Goal: Task Accomplishment & Management: Complete application form

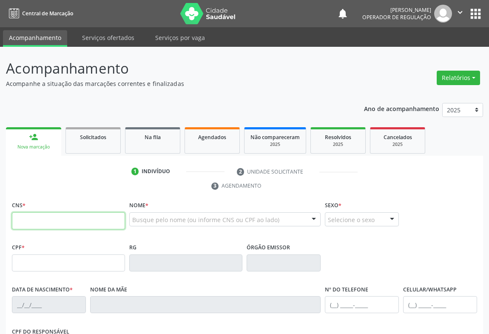
click at [36, 225] on input "text" at bounding box center [68, 220] width 113 height 17
click at [51, 223] on input "text" at bounding box center [68, 220] width 113 height 17
type input "704 0043 4794 1363"
type input "[DATE]"
type input "[PHONE_NUMBER]"
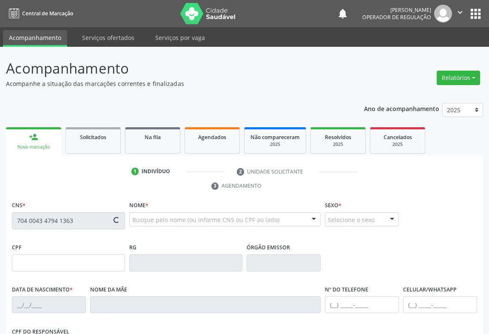
type input "[PHONE_NUMBER]"
type input "133.226.425-50"
type input "S/N"
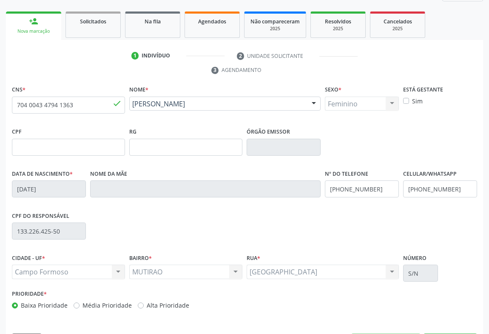
scroll to position [141, 0]
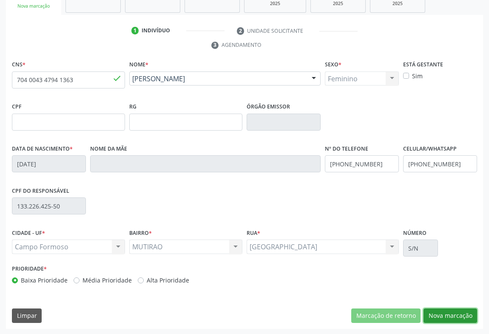
drag, startPoint x: 439, startPoint y: 315, endPoint x: 422, endPoint y: 265, distance: 52.6
click at [440, 315] on button "Nova marcação" at bounding box center [451, 316] width 54 height 14
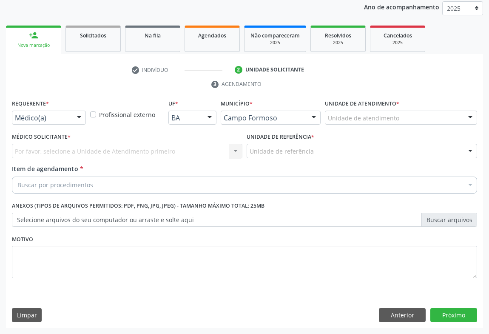
scroll to position [101, 0]
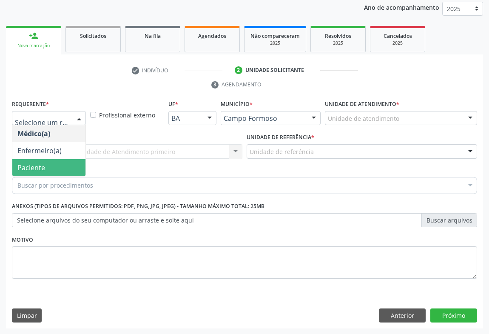
click at [41, 163] on span "Paciente" at bounding box center [31, 167] width 28 height 9
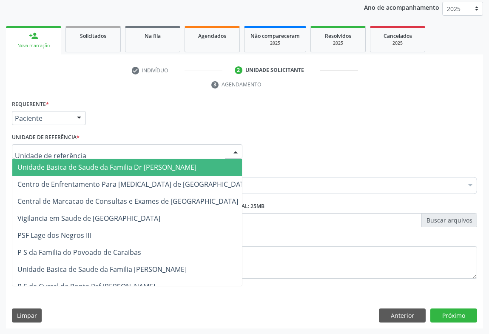
click at [51, 160] on span "Unidade Basica de Saude da Familia Dr [PERSON_NAME]" at bounding box center [133, 167] width 243 height 17
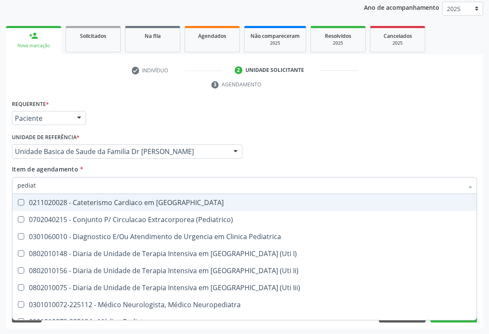
type input "pediatr"
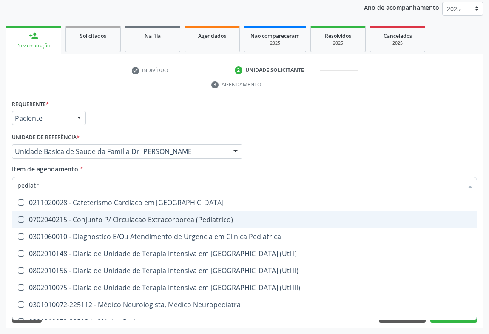
scroll to position [61, 0]
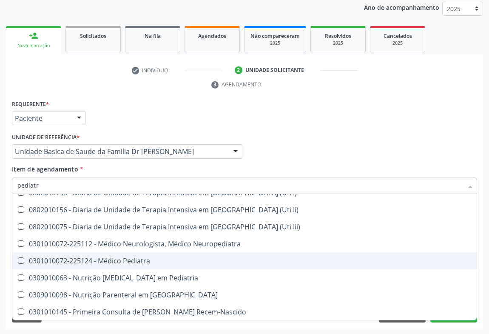
click at [152, 261] on div "0301010072-225124 - Médico Pediatra" at bounding box center [244, 260] width 455 height 7
checkbox Pediatra "true"
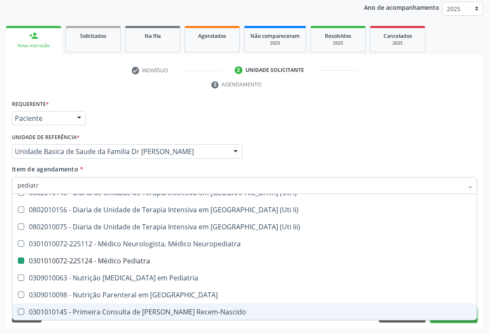
click at [447, 320] on button "Próximo" at bounding box center [454, 316] width 47 height 14
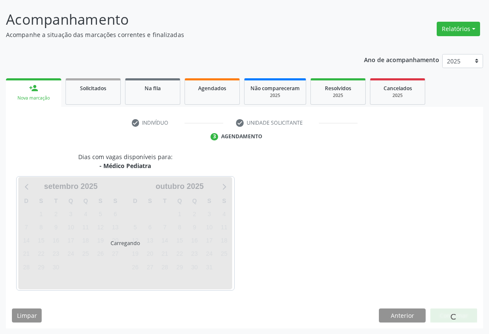
scroll to position [0, 0]
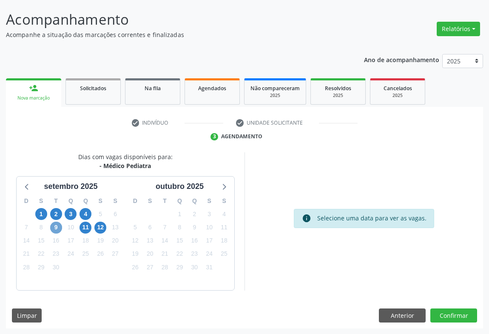
click at [54, 226] on span "9" at bounding box center [56, 228] width 12 height 12
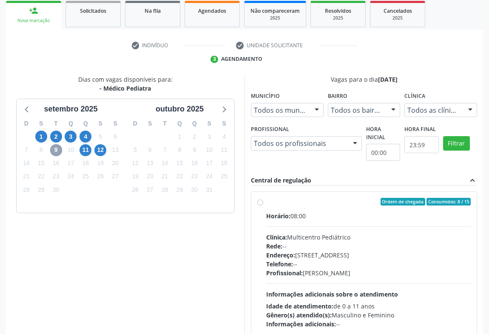
scroll to position [177, 0]
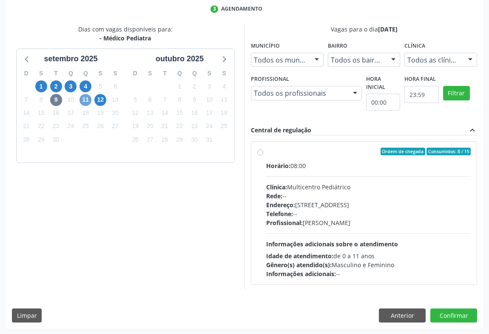
click at [85, 101] on span "11" at bounding box center [86, 100] width 12 height 12
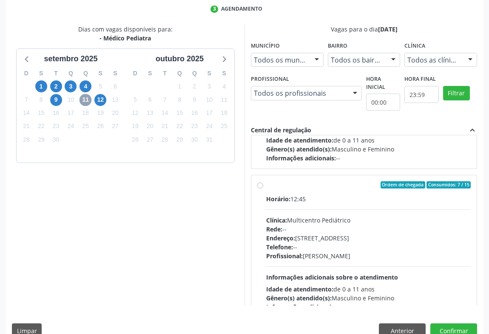
scroll to position [133, 0]
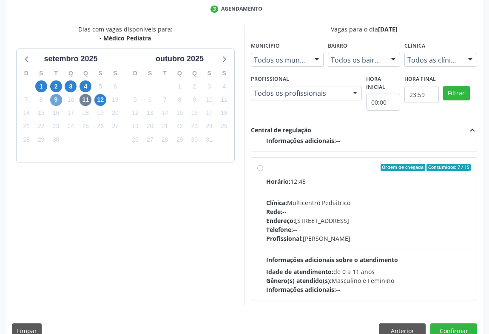
click at [55, 101] on span "9" at bounding box center [56, 100] width 12 height 12
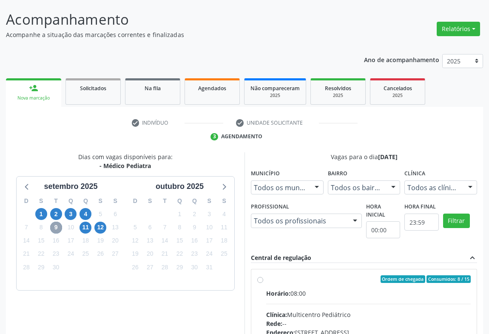
scroll to position [177, 0]
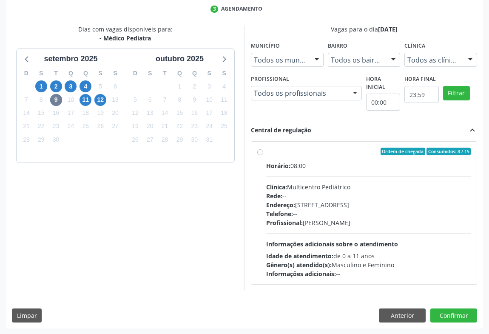
click at [266, 152] on label "Ordem de chegada Consumidos: 8 / 15 Horário: 08:00 Clínica: Multicentro Pediátr…" at bounding box center [368, 213] width 205 height 131
click at [258, 152] on input "Ordem de chegada Consumidos: 8 / 15 Horário: 08:00 Clínica: Multicentro Pediátr…" at bounding box center [260, 152] width 6 height 8
radio input "true"
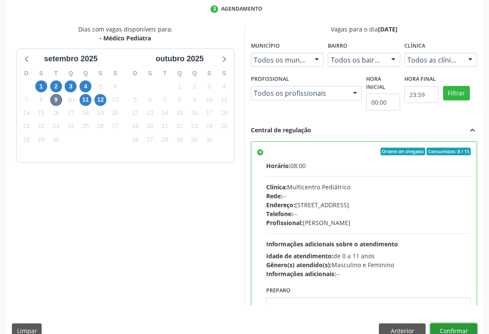
click at [453, 326] on button "Confirmar" at bounding box center [454, 330] width 47 height 14
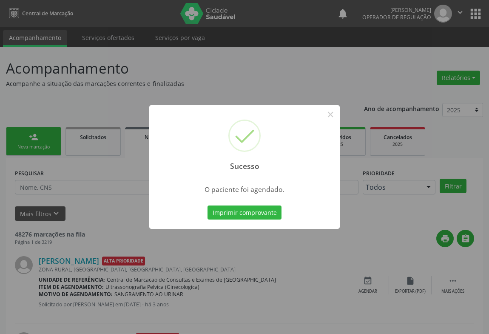
scroll to position [77, 0]
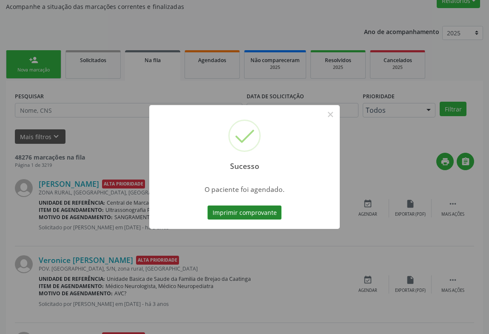
click at [253, 215] on button "Imprimir comprovante" at bounding box center [245, 213] width 74 height 14
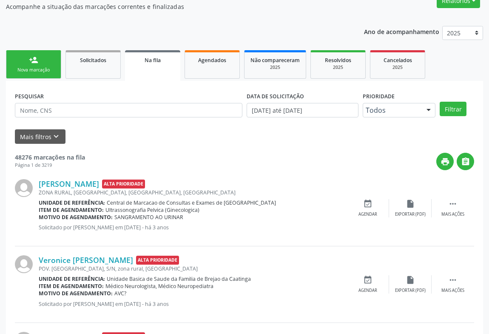
click at [48, 65] on link "person_add Nova marcação" at bounding box center [33, 64] width 55 height 29
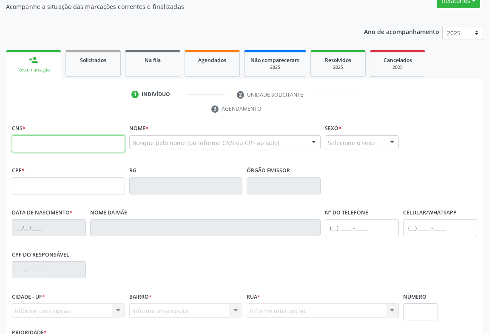
click at [52, 144] on input "text" at bounding box center [68, 143] width 113 height 17
type input "706 4036 5206 8483"
type input "056.358.205-73"
type input "[DATE]"
type input "[PERSON_NAME]"
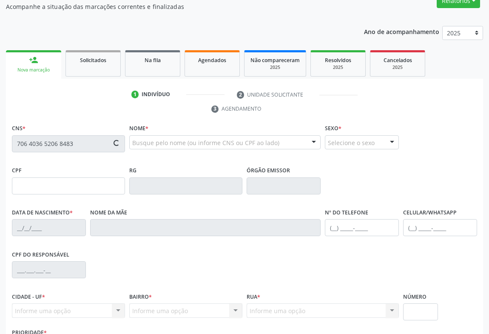
type input "[PHONE_NUMBER]"
type input "S/N"
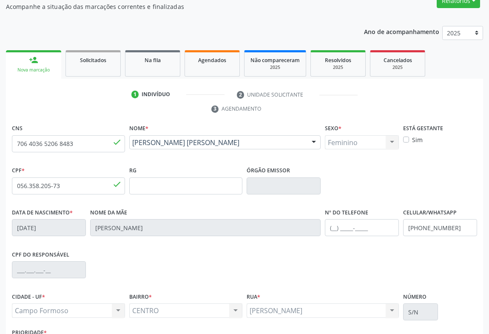
scroll to position [141, 0]
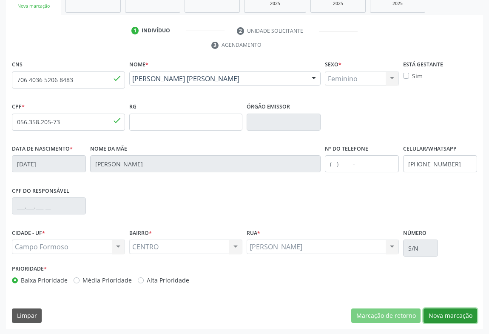
click at [438, 315] on button "Nova marcação" at bounding box center [451, 316] width 54 height 14
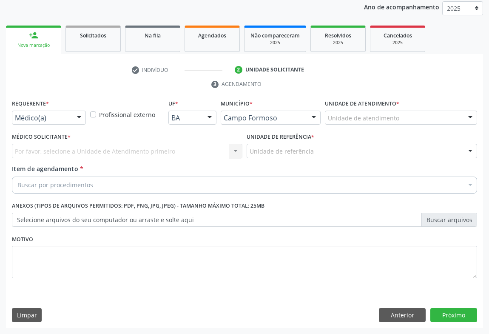
scroll to position [101, 0]
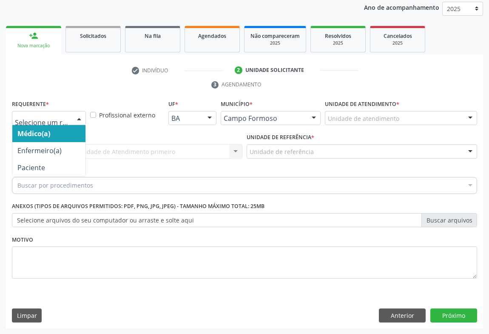
click at [55, 112] on div at bounding box center [49, 118] width 74 height 14
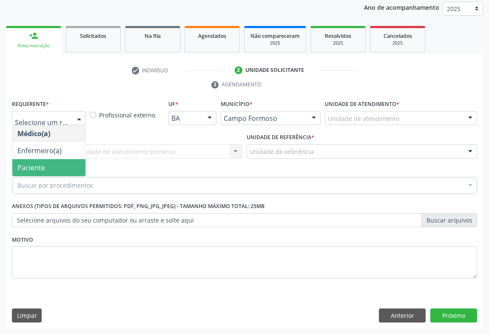
click at [53, 166] on span "Paciente" at bounding box center [48, 167] width 73 height 17
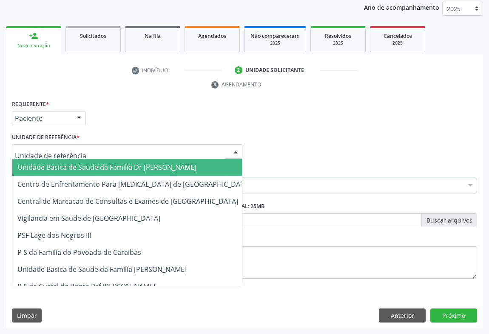
click at [74, 163] on span "Unidade Basica de Saude da Familia Dr [PERSON_NAME]" at bounding box center [106, 167] width 179 height 9
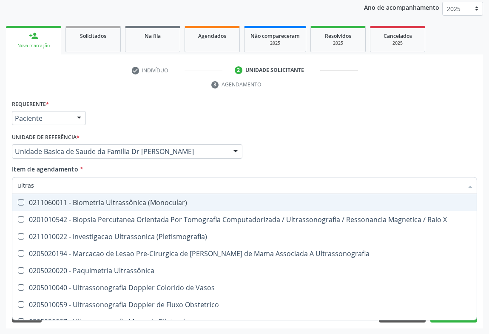
type input "ultrass"
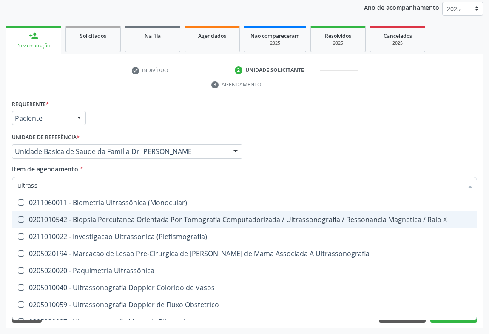
scroll to position [77, 0]
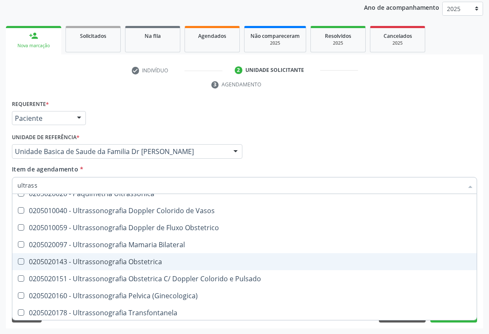
click at [161, 262] on div "0205020143 - Ultrassonografia Obstetrica" at bounding box center [244, 261] width 455 height 7
checkbox Obstetrica "true"
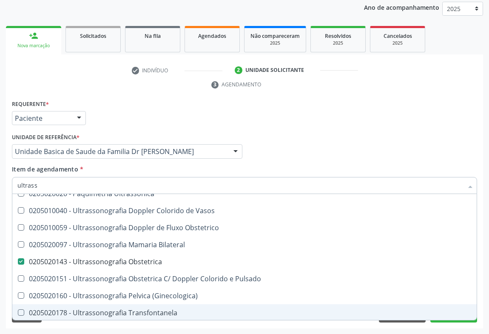
click at [455, 319] on span "0205020178 - Ultrassonografia Transfontanela" at bounding box center [244, 312] width 465 height 17
checkbox Transfontanela "true"
click at [455, 321] on button "Próximo" at bounding box center [454, 316] width 47 height 14
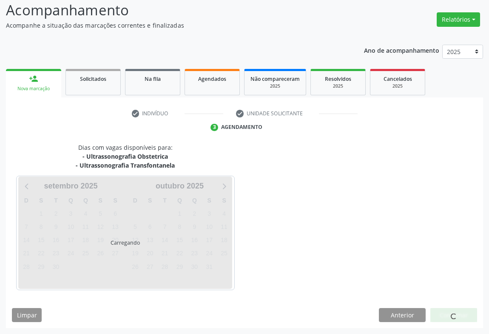
scroll to position [83, 0]
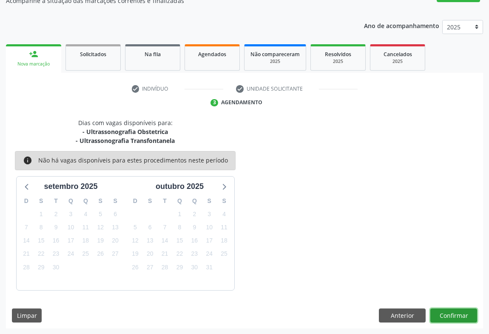
click at [443, 314] on button "Confirmar" at bounding box center [454, 316] width 47 height 14
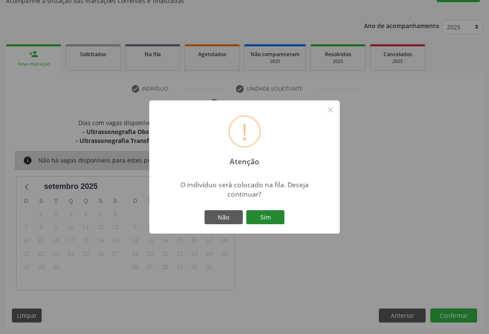
click at [260, 220] on button "Sim" at bounding box center [265, 217] width 38 height 14
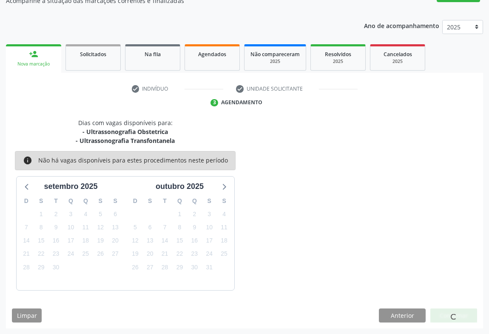
scroll to position [0, 0]
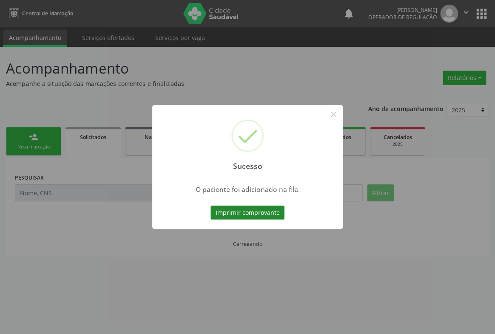
click at [261, 213] on button "Imprimir comprovante" at bounding box center [248, 213] width 74 height 14
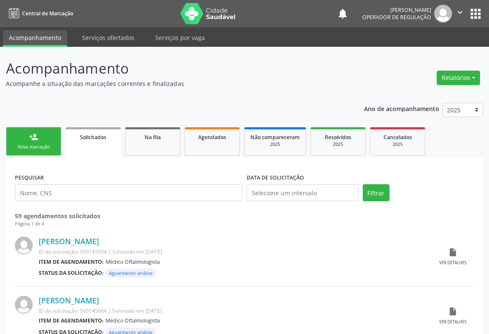
click at [29, 142] on link "person_add Nova marcação" at bounding box center [33, 141] width 55 height 29
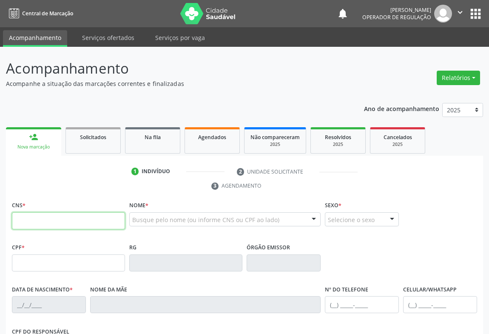
click at [34, 219] on input "text" at bounding box center [68, 220] width 113 height 17
type input "700 5003 9117 8954"
type input "1144461480"
type input "[DATE]"
type input "[PHONE_NUMBER]"
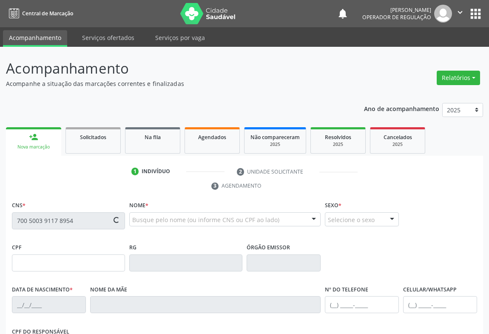
type input "[PHONE_NUMBER]"
type input "SN"
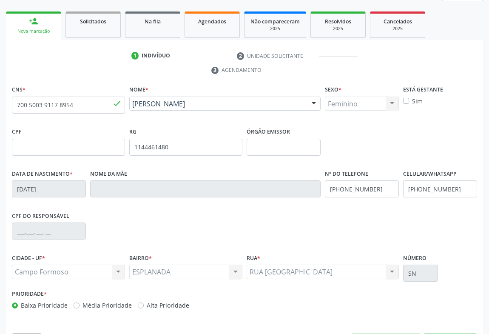
scroll to position [141, 0]
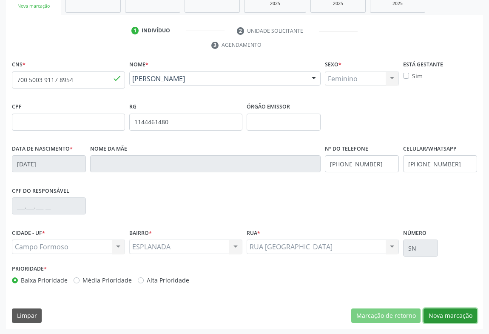
click at [447, 316] on button "Nova marcação" at bounding box center [451, 316] width 54 height 14
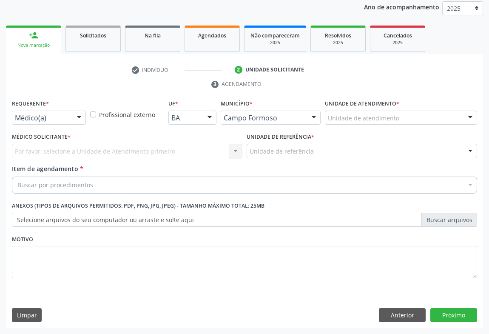
scroll to position [101, 0]
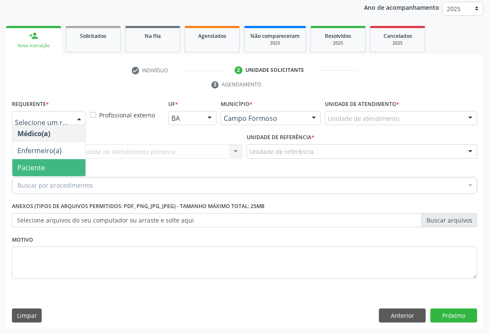
click at [39, 167] on span "Paciente" at bounding box center [31, 167] width 28 height 9
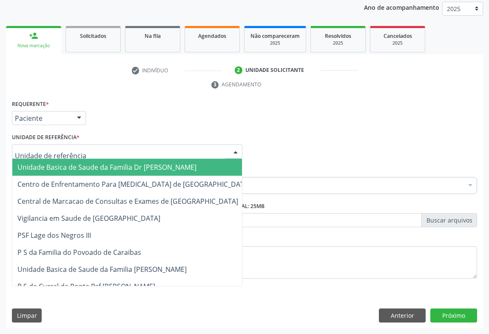
click at [53, 163] on span "Unidade Basica de Saude da Familia Dr [PERSON_NAME]" at bounding box center [106, 167] width 179 height 9
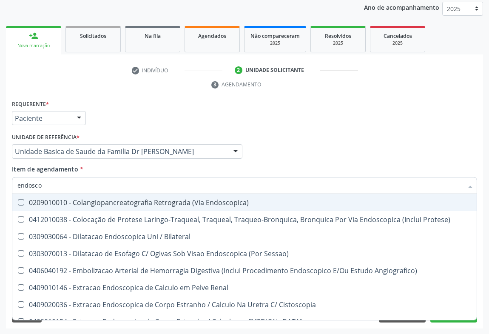
type input "endoscop"
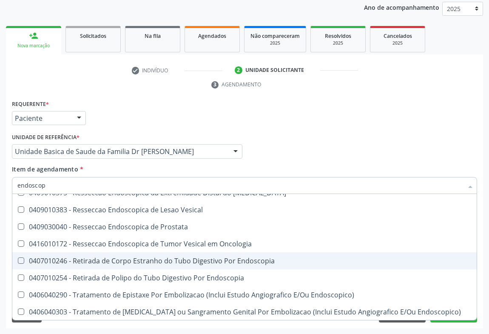
scroll to position [154, 0]
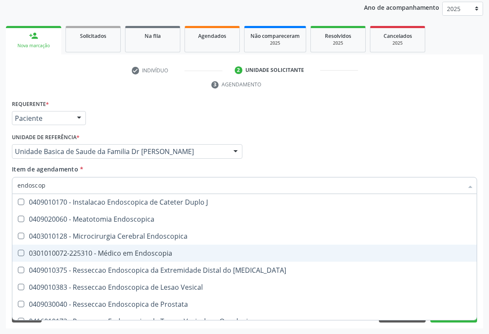
click at [177, 251] on div "0301010072-225310 - Médico em Endoscopia" at bounding box center [244, 253] width 455 height 7
checkbox Endoscopia "true"
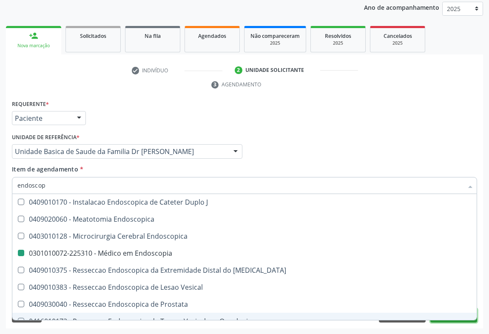
click at [449, 320] on button "Próximo" at bounding box center [454, 316] width 47 height 14
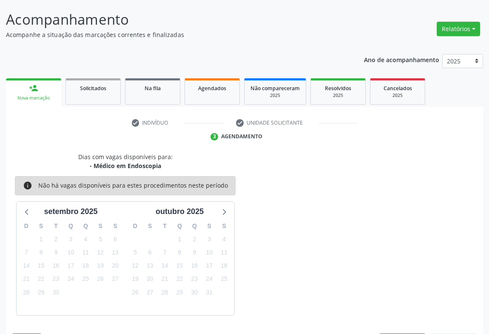
scroll to position [74, 0]
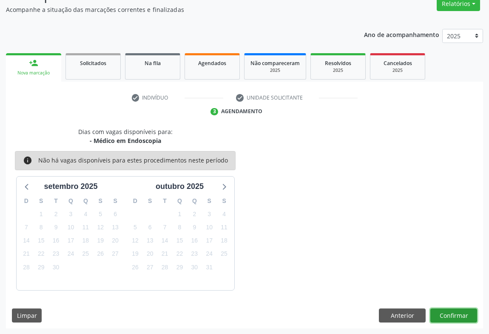
click at [449, 314] on button "Confirmar" at bounding box center [454, 316] width 47 height 14
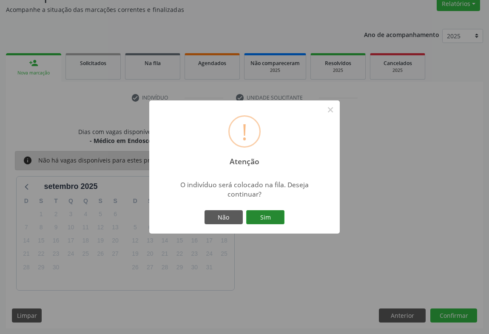
click at [279, 216] on button "Sim" at bounding box center [265, 217] width 38 height 14
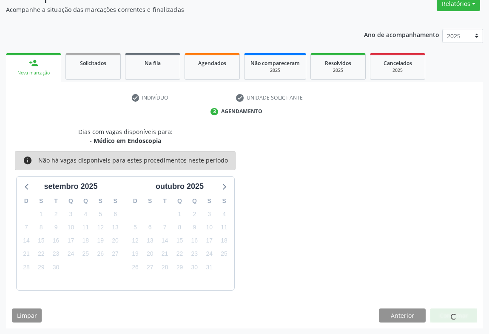
scroll to position [0, 0]
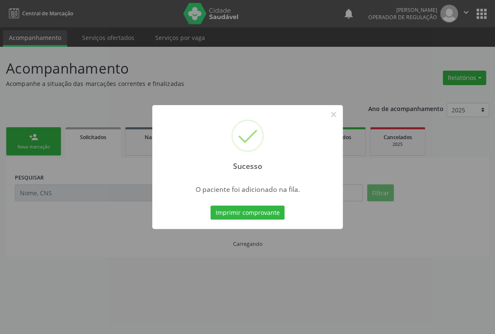
click at [278, 216] on button "Imprimir comprovante" at bounding box center [248, 213] width 74 height 14
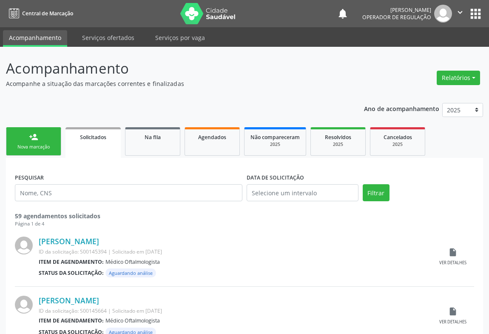
click at [38, 140] on link "person_add Nova marcação" at bounding box center [33, 141] width 55 height 29
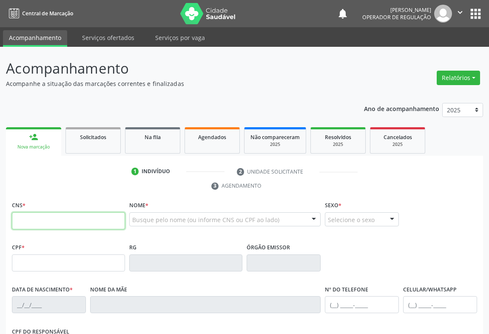
click at [72, 212] on input "text" at bounding box center [68, 220] width 113 height 17
type input "700 5003 9117 8954"
type input "1144461480"
type input "[DATE]"
type input "[PHONE_NUMBER]"
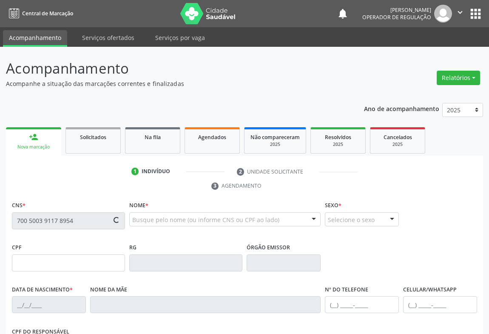
type input "[PHONE_NUMBER]"
type input "058.795.175-35"
type input "SN"
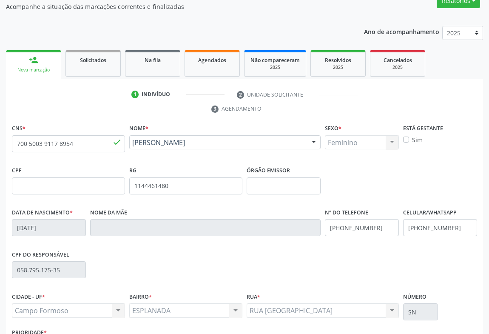
scroll to position [141, 0]
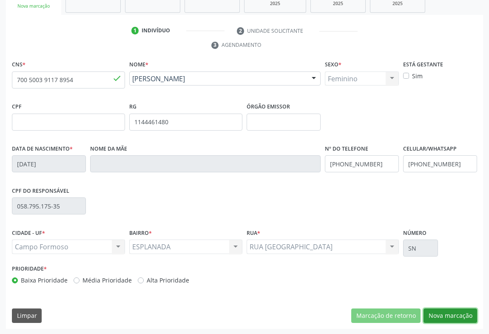
drag, startPoint x: 439, startPoint y: 312, endPoint x: 453, endPoint y: 306, distance: 15.1
click at [440, 312] on button "Nova marcação" at bounding box center [451, 316] width 54 height 14
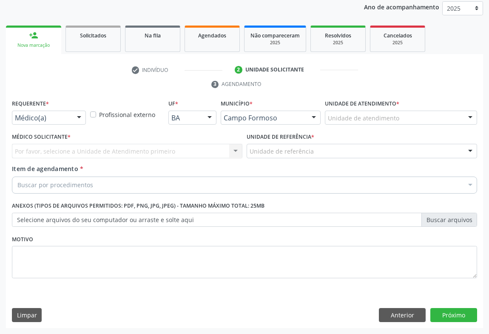
scroll to position [101, 0]
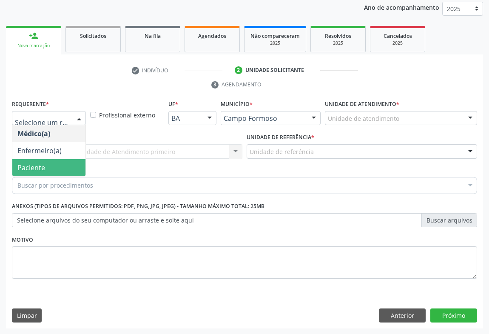
click at [40, 165] on span "Paciente" at bounding box center [31, 167] width 28 height 9
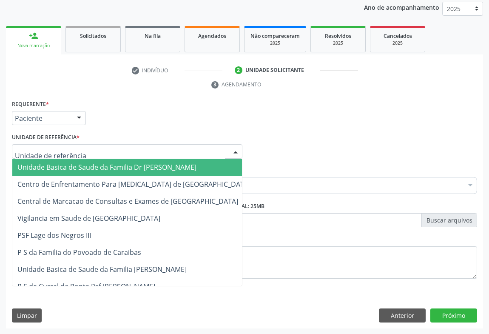
click at [50, 163] on span "Unidade Basica de Saude da Familia Dr [PERSON_NAME]" at bounding box center [106, 167] width 179 height 9
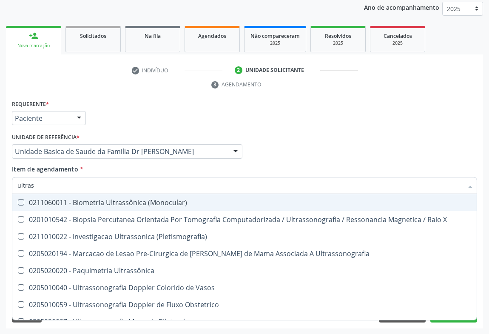
type input "ultrass"
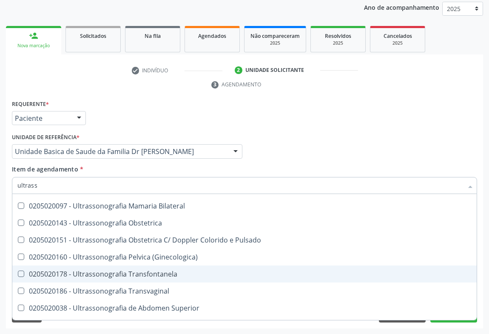
scroll to position [154, 0]
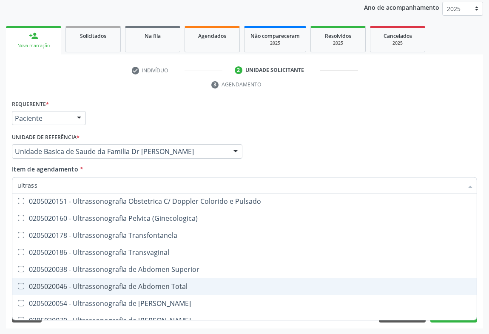
click at [180, 287] on div "0205020046 - Ultrassonografia de Abdomen Total" at bounding box center [244, 286] width 455 height 7
checkbox Total "true"
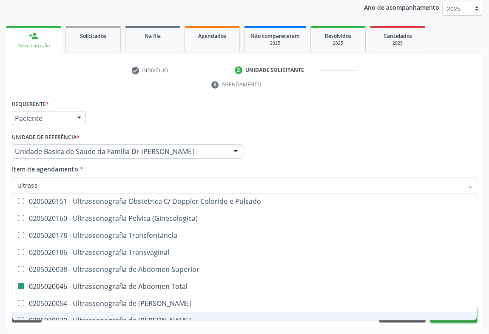
click at [455, 320] on button "Próximo" at bounding box center [454, 316] width 47 height 14
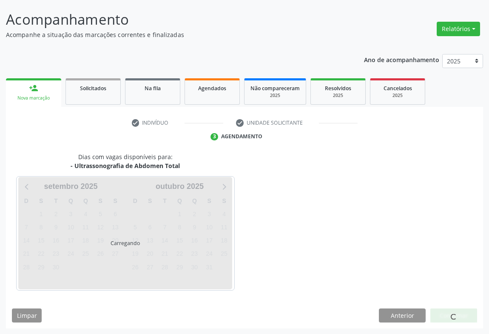
scroll to position [0, 0]
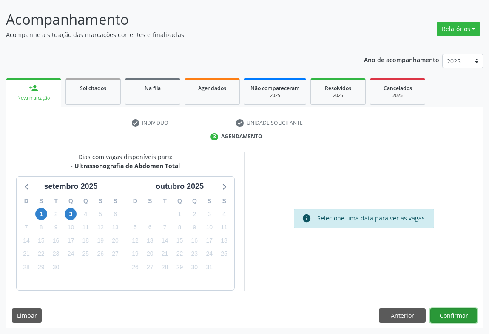
click at [447, 318] on button "Confirmar" at bounding box center [454, 316] width 47 height 14
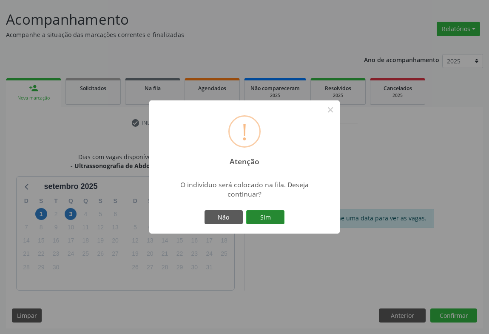
click at [261, 217] on button "Sim" at bounding box center [265, 217] width 38 height 14
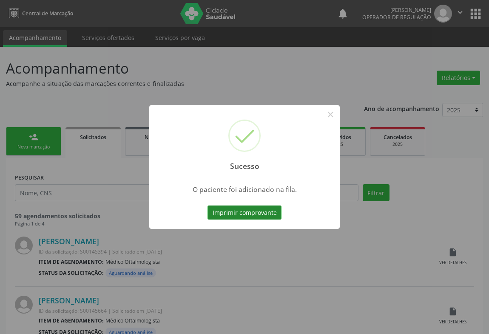
click at [261, 212] on button "Imprimir comprovante" at bounding box center [245, 213] width 74 height 14
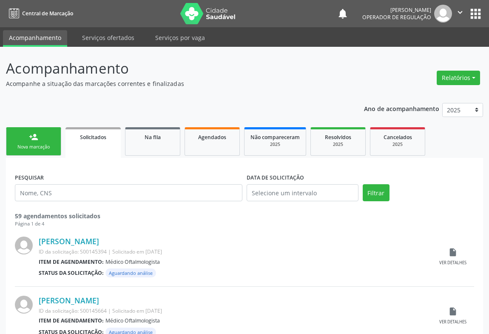
click at [458, 17] on button "" at bounding box center [460, 14] width 16 height 18
click at [427, 52] on link "Sair" at bounding box center [438, 52] width 59 height 12
